Goal: Navigation & Orientation: Find specific page/section

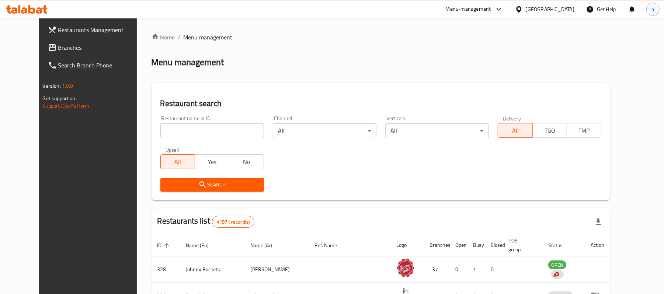
click at [647, 12] on div "a" at bounding box center [652, 9] width 13 height 13
click at [602, 76] on div "Logout" at bounding box center [603, 79] width 87 height 10
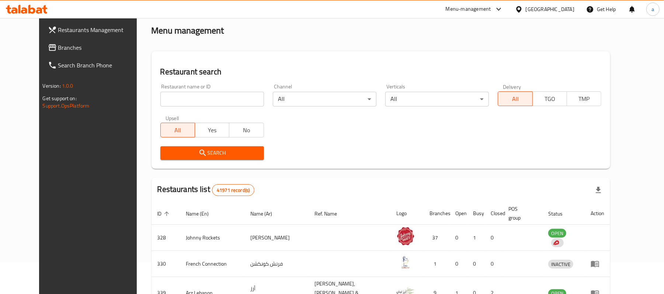
scroll to position [49, 0]
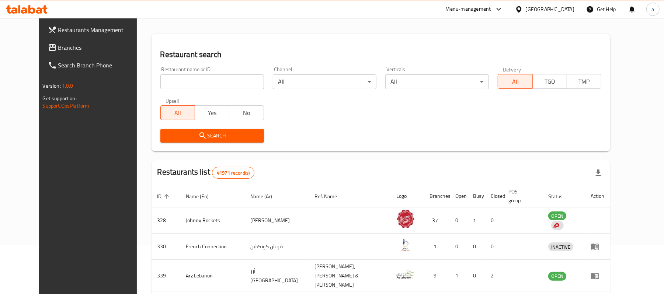
click at [482, 2] on div "Menu-management" at bounding box center [474, 9] width 69 height 18
click at [476, 7] on div "Menu-management" at bounding box center [467, 9] width 45 height 9
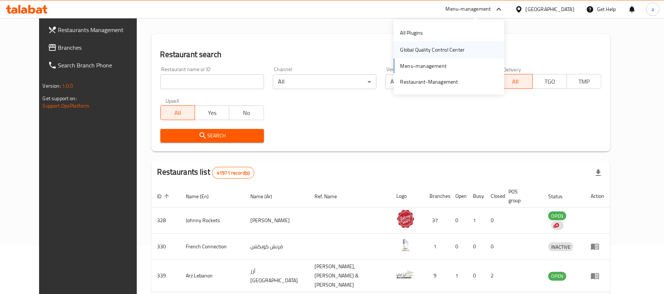
click at [449, 49] on div "Global Quality Control Center" at bounding box center [432, 50] width 64 height 8
